Goal: Task Accomplishment & Management: Use online tool/utility

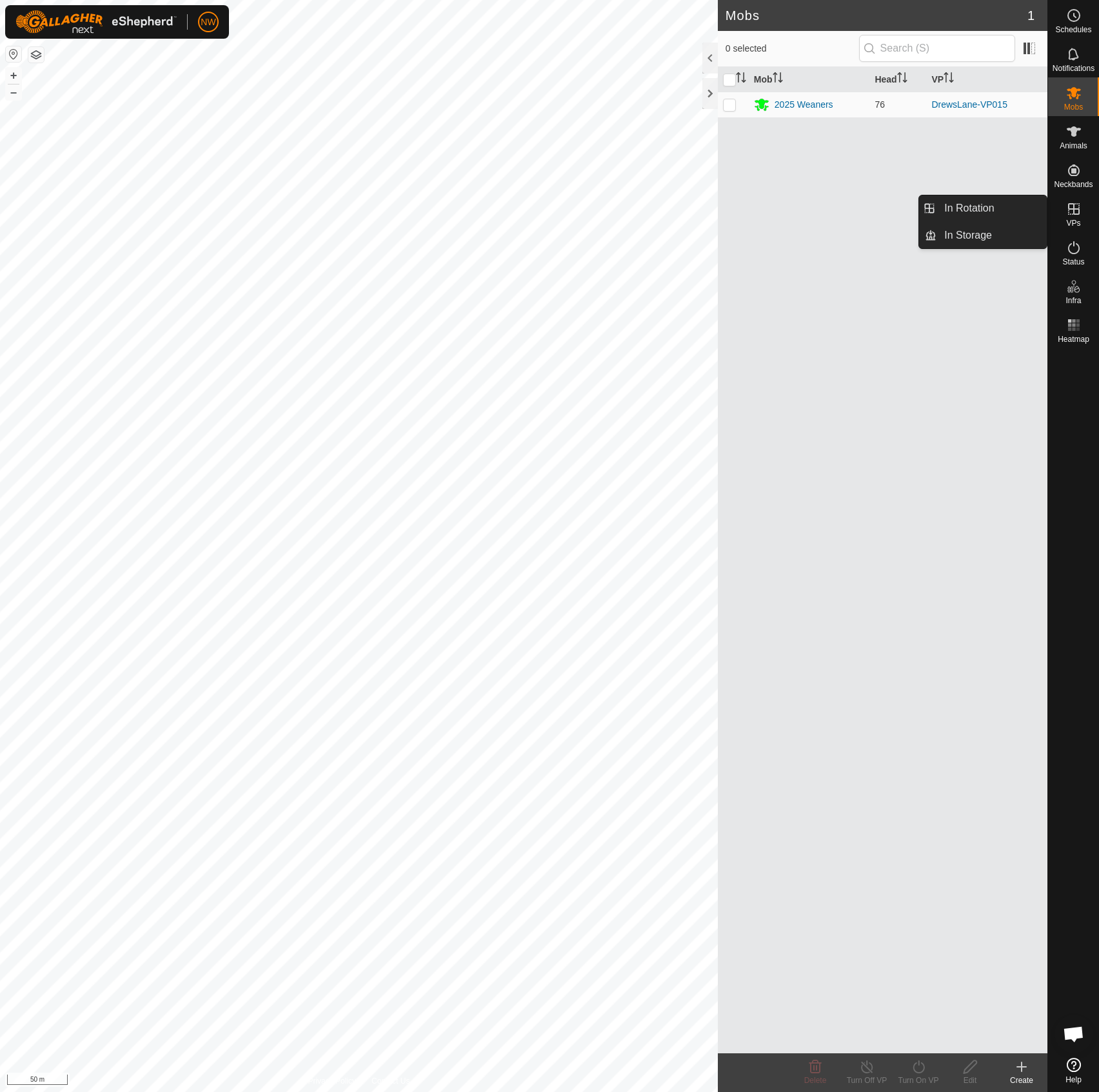
click at [1075, 212] on icon at bounding box center [1073, 208] width 15 height 15
click at [979, 212] on link "In Rotation" at bounding box center [991, 208] width 110 height 25
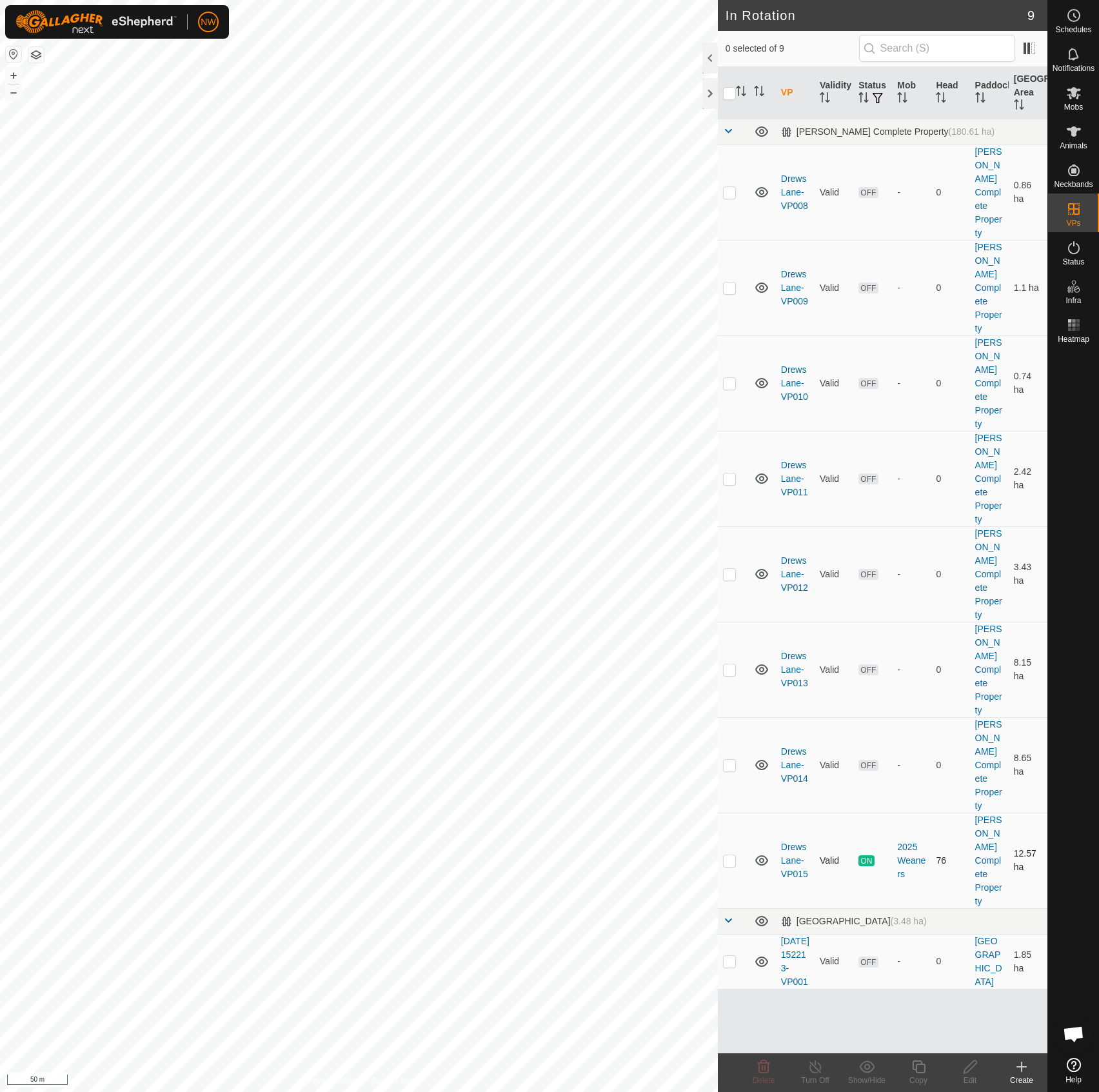
click at [731, 855] on p-checkbox at bounding box center [729, 859] width 13 height 10
checkbox input "true"
click at [918, 1066] on icon at bounding box center [919, 1067] width 16 height 15
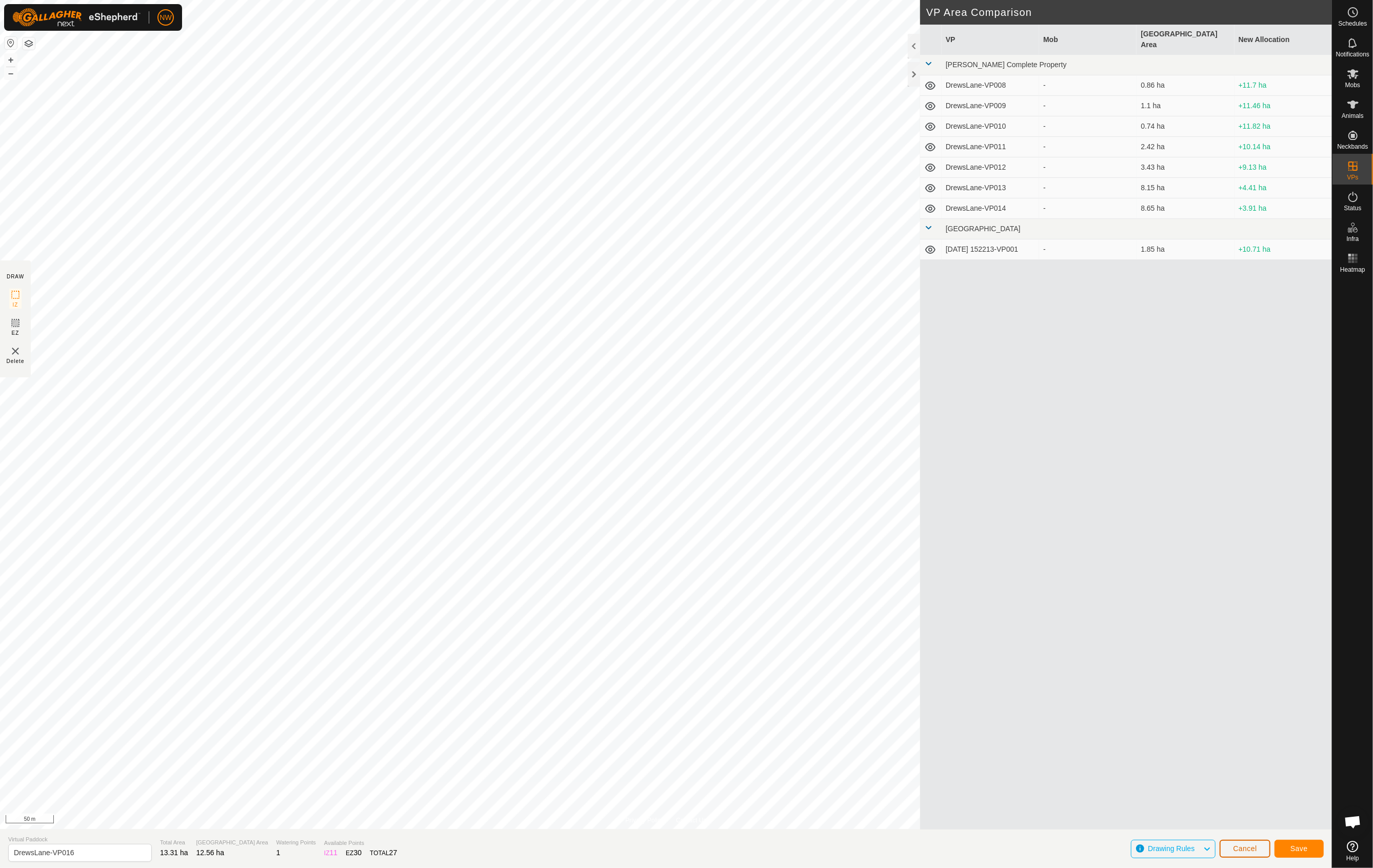
click at [873, 849] on span "Cancel" at bounding box center [1244, 848] width 24 height 8
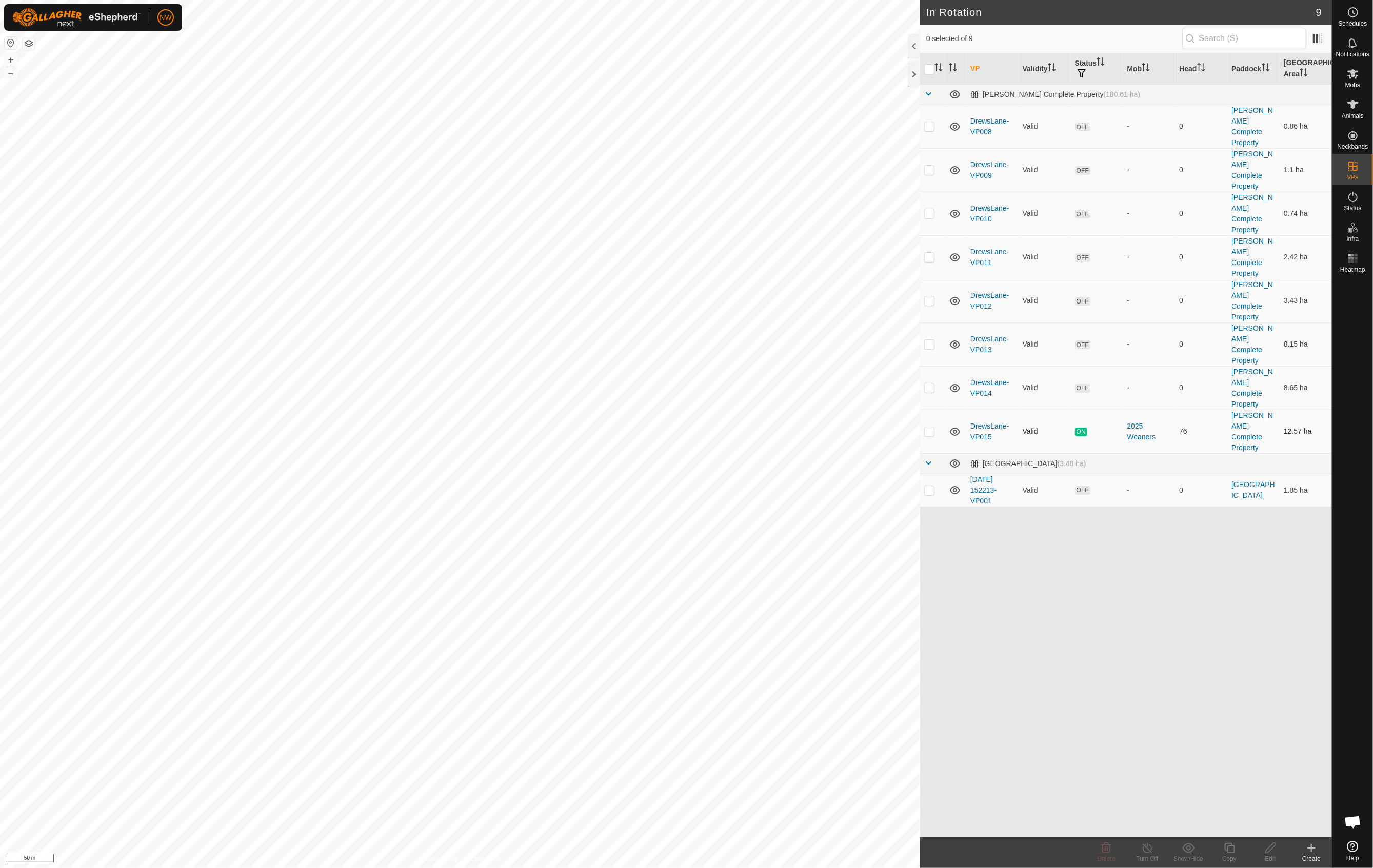
click at [873, 427] on p-checkbox at bounding box center [929, 430] width 10 height 8
click at [873, 571] on div "VP Validity Status Mob Head Paddock Grazing Area [PERSON_NAME] Complete Propert…" at bounding box center [1126, 445] width 412 height 784
click at [873, 427] on p-checkbox at bounding box center [929, 430] width 10 height 8
checkbox input "true"
click at [873, 712] on div "VP Validity Status Mob Head Paddock Grazing Area [PERSON_NAME] Complete Propert…" at bounding box center [1126, 445] width 412 height 784
